Goal: Check status: Check status

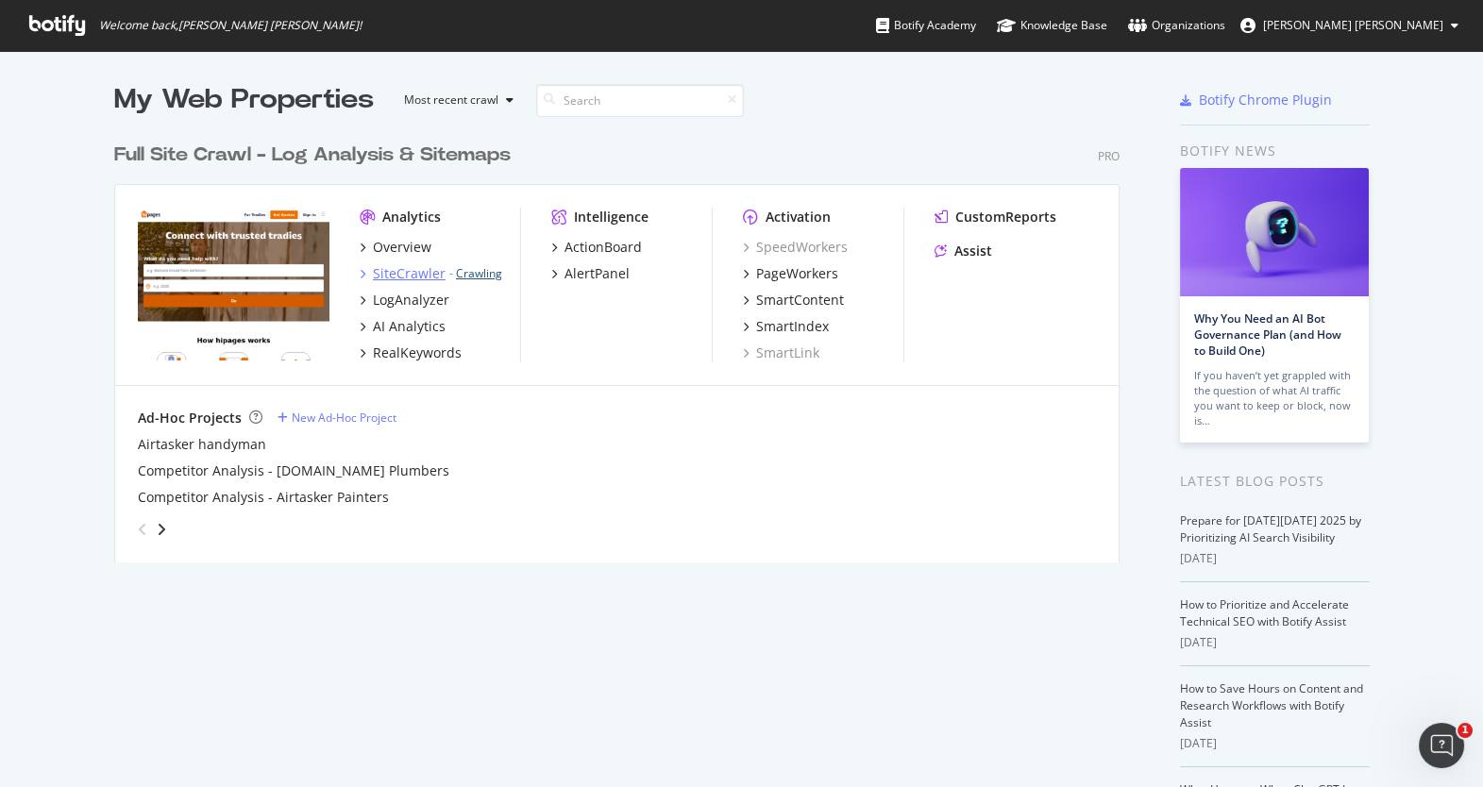
click at [480, 273] on link "Crawling" at bounding box center [479, 273] width 46 height 16
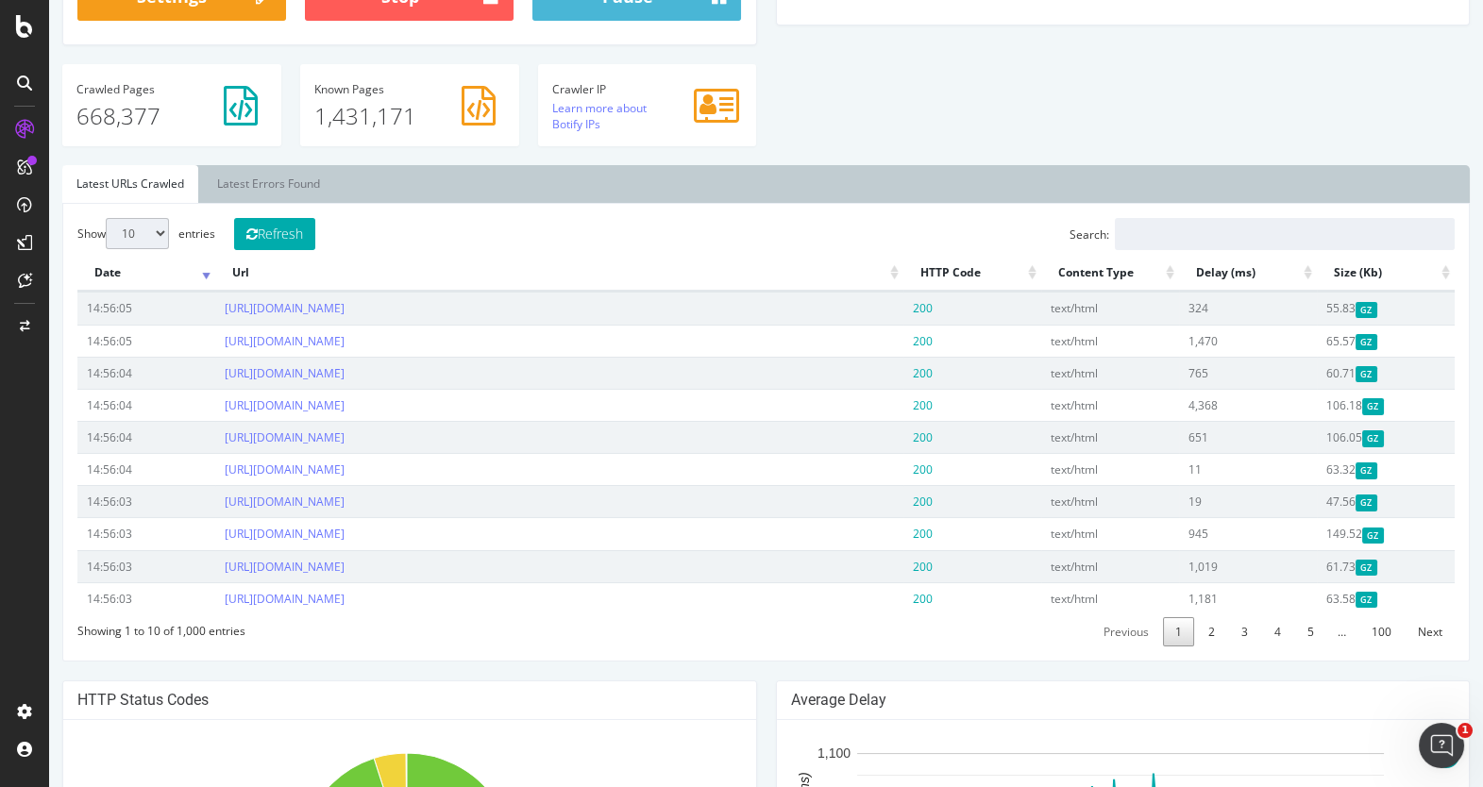
scroll to position [490, 0]
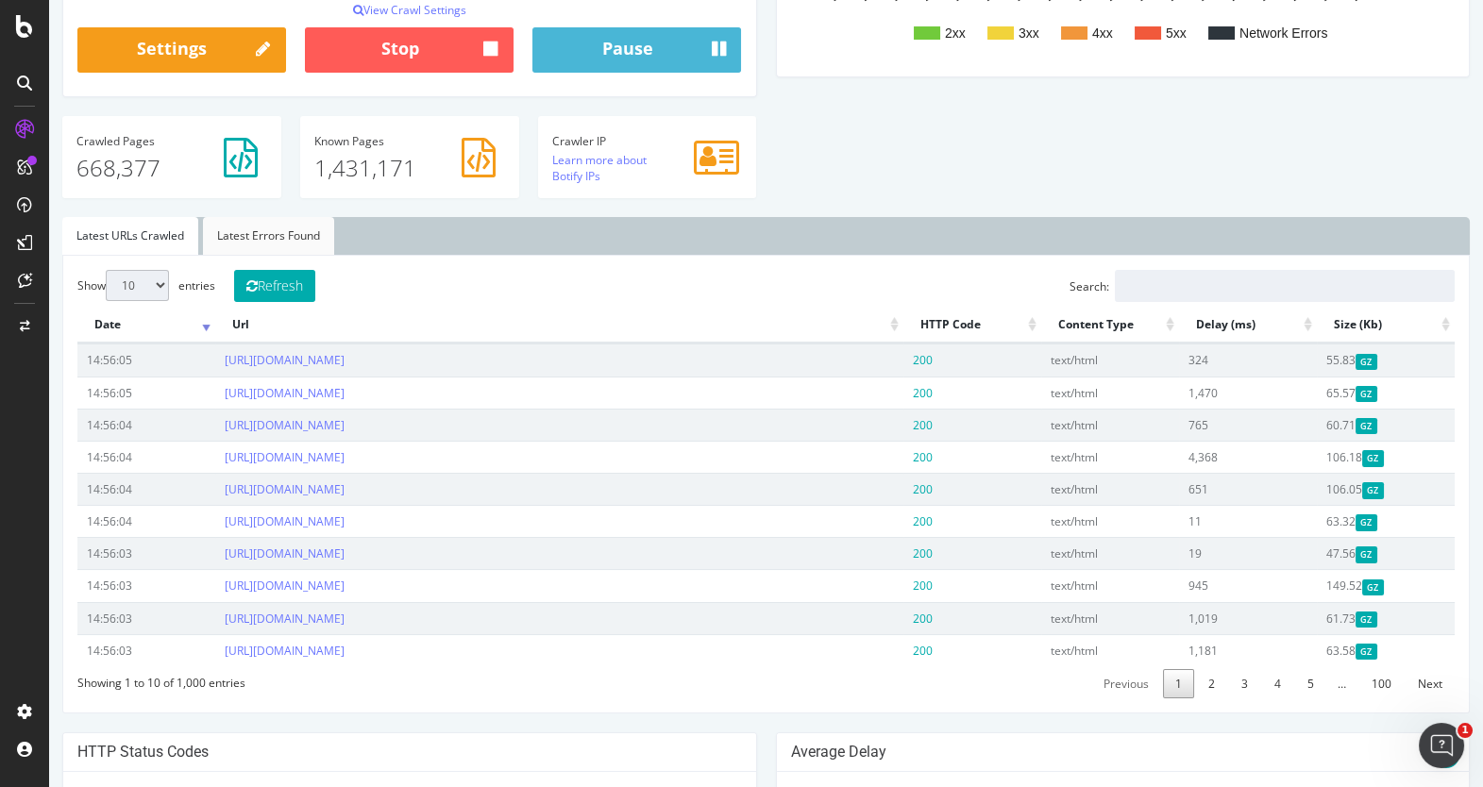
click at [277, 220] on link "Latest Errors Found" at bounding box center [268, 236] width 131 height 38
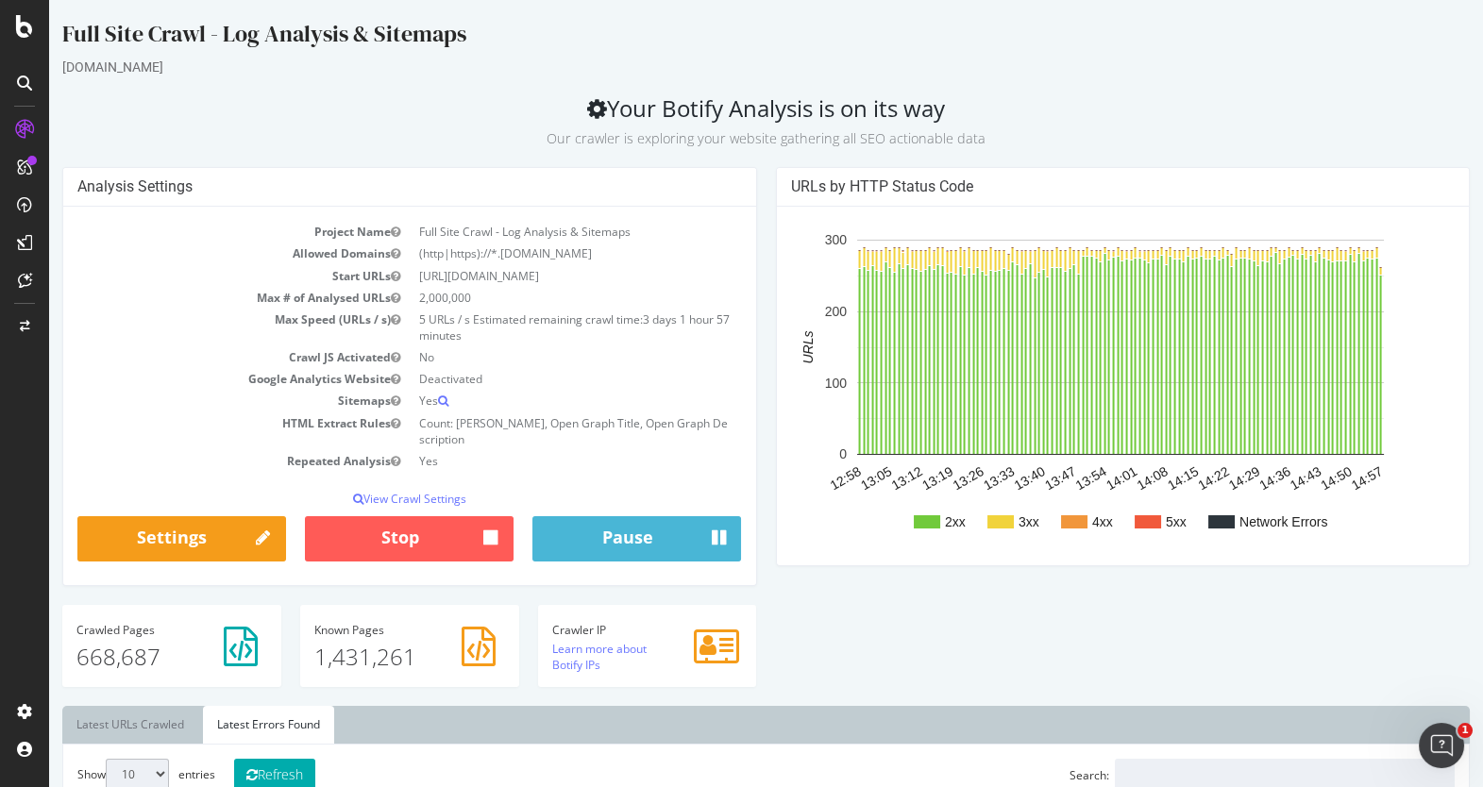
scroll to position [0, 0]
